Goal: Task Accomplishment & Management: Manage account settings

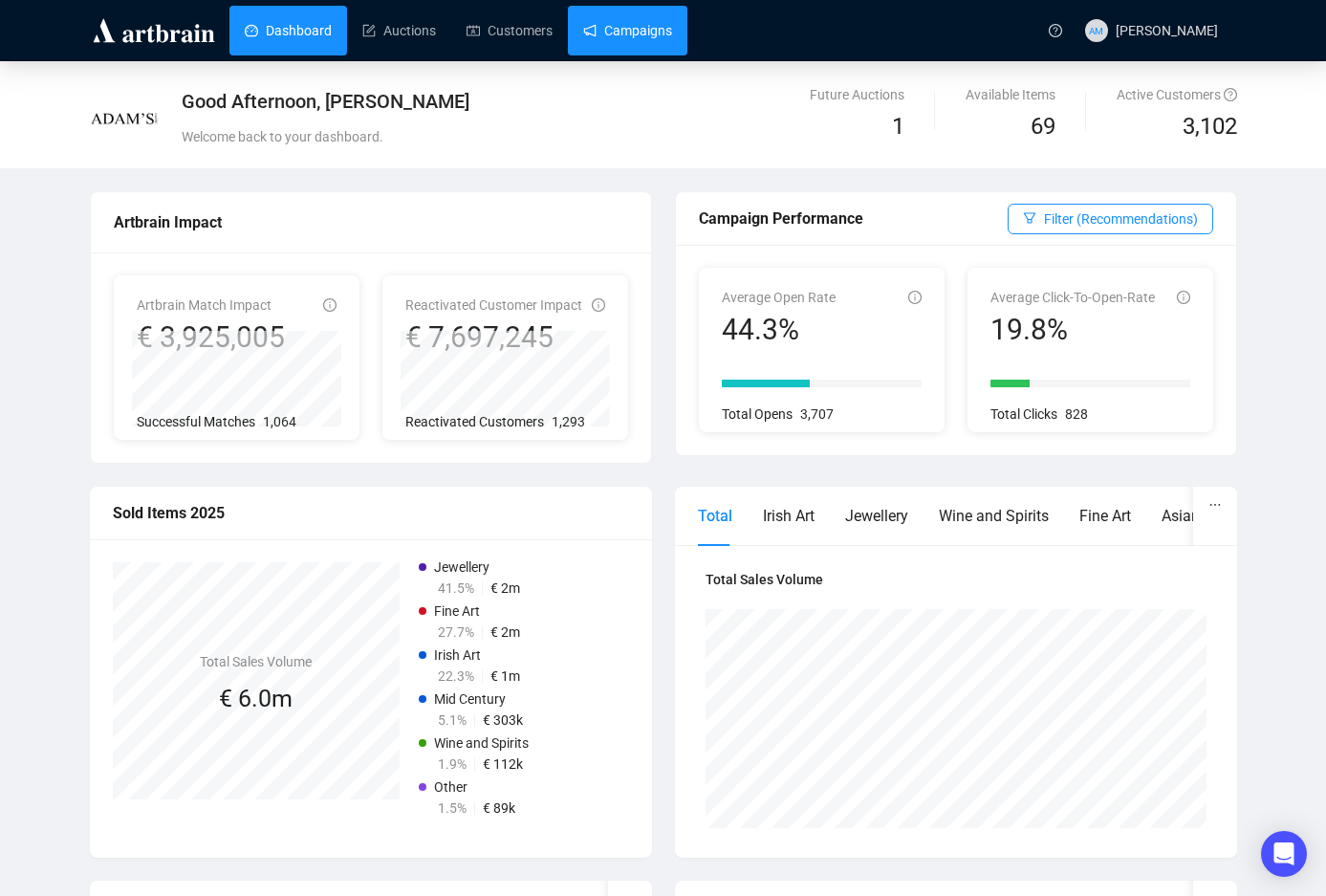
click at [627, 36] on link "Campaigns" at bounding box center [627, 30] width 89 height 50
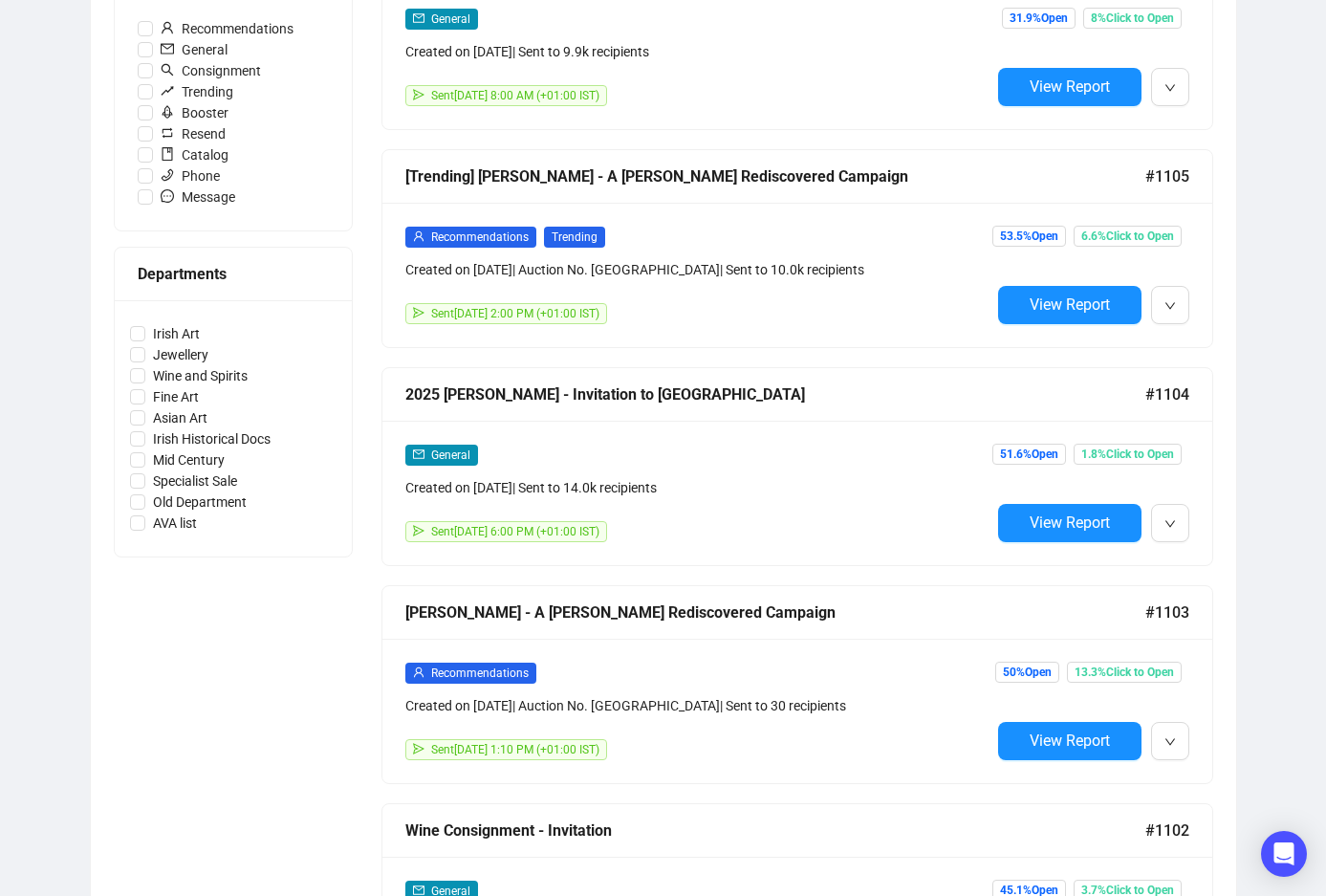
scroll to position [669, 0]
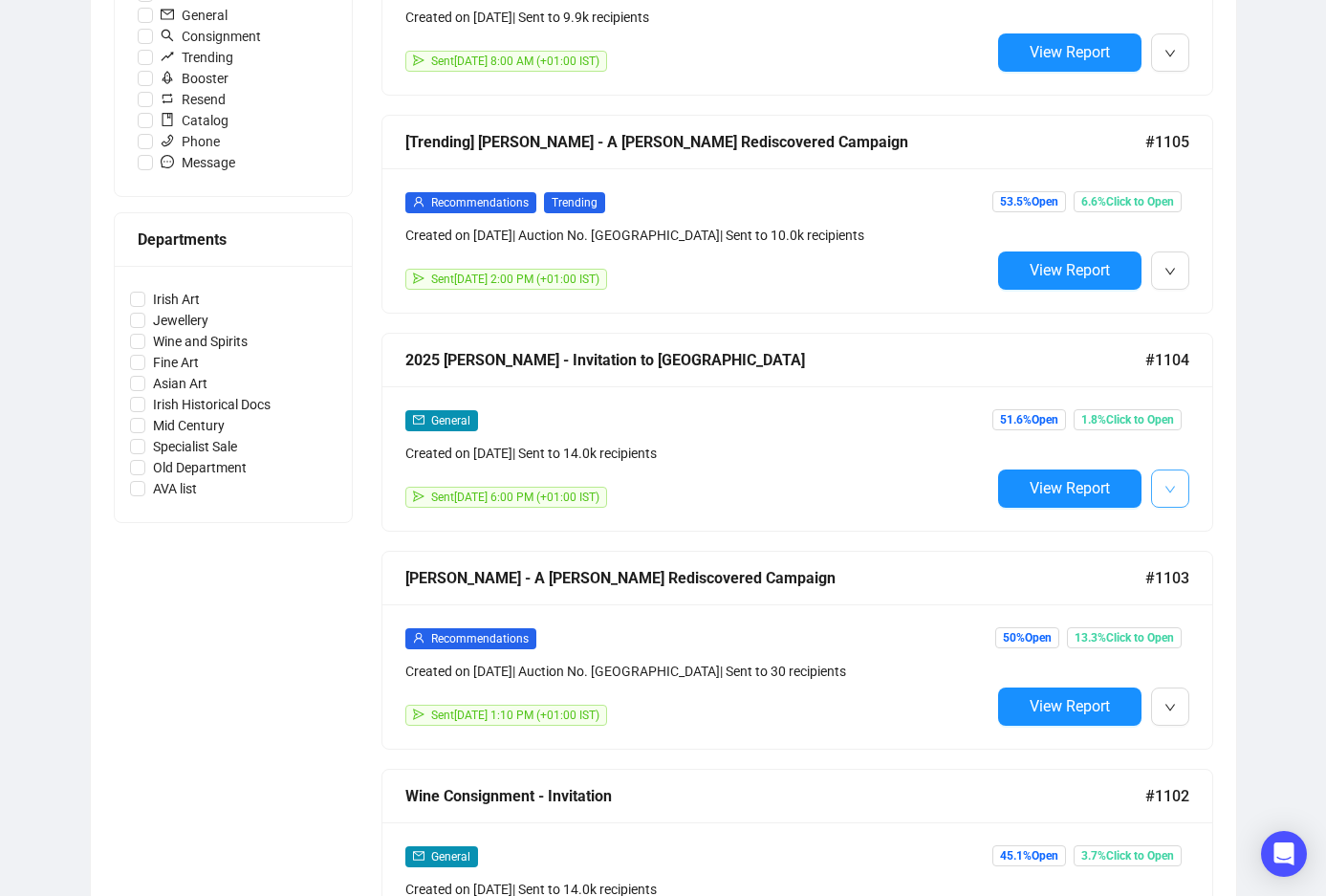
click at [1170, 498] on button "button" at bounding box center [1169, 487] width 38 height 38
drag, startPoint x: 1121, startPoint y: 534, endPoint x: 1114, endPoint y: 522, distance: 13.9
click at [1120, 533] on span "Edit" at bounding box center [1097, 527] width 150 height 21
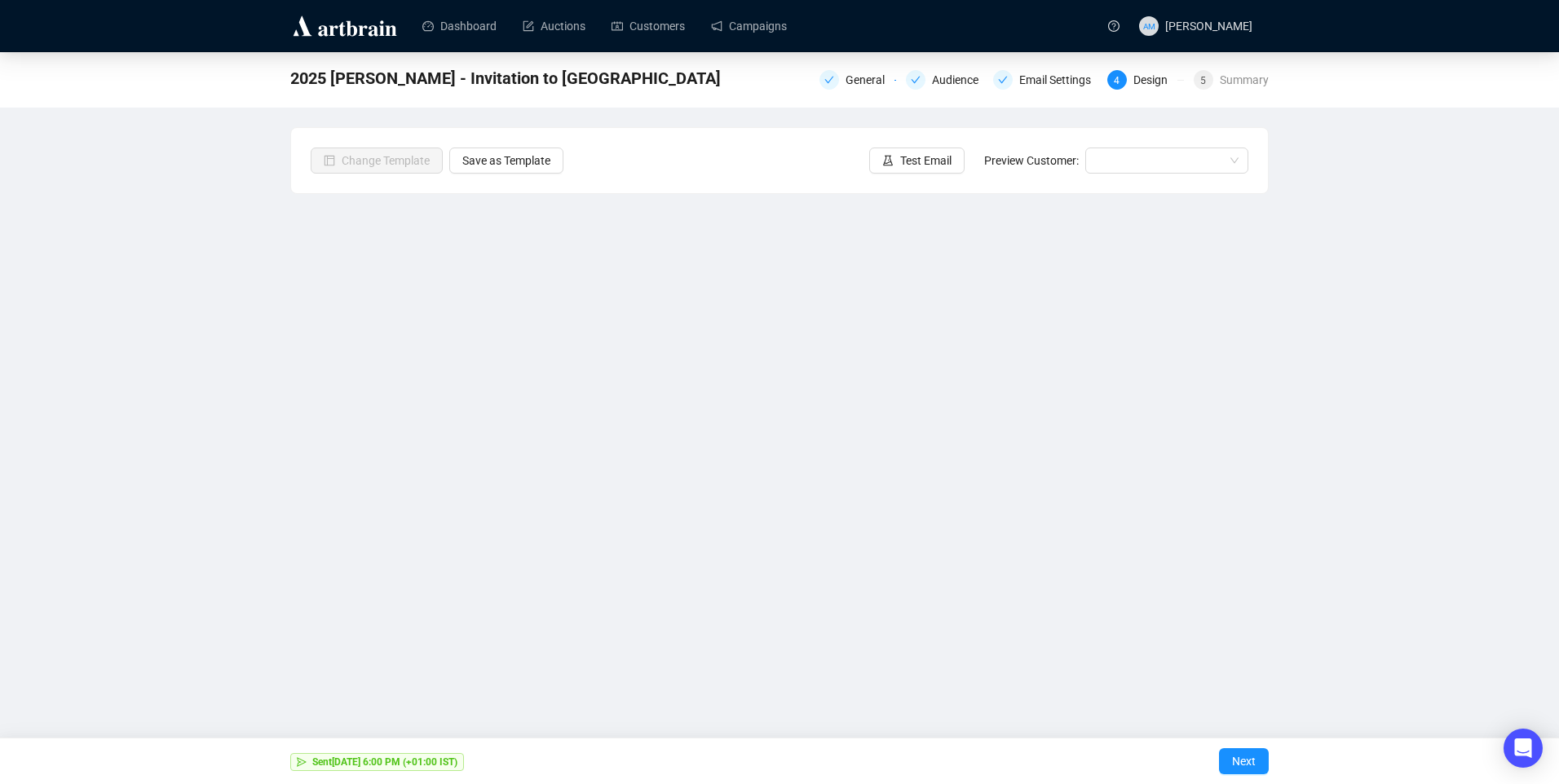
click at [349, 22] on img at bounding box center [345, 26] width 110 height 26
